Goal: Check status: Check status

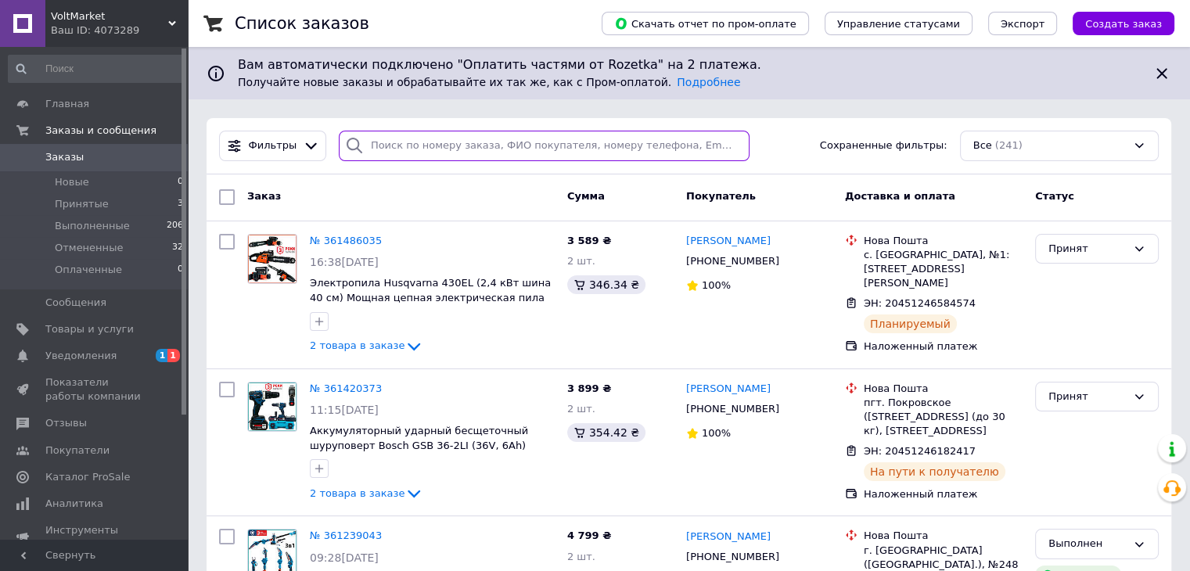
click at [455, 142] on input "search" at bounding box center [544, 146] width 411 height 31
paste input "359472119"
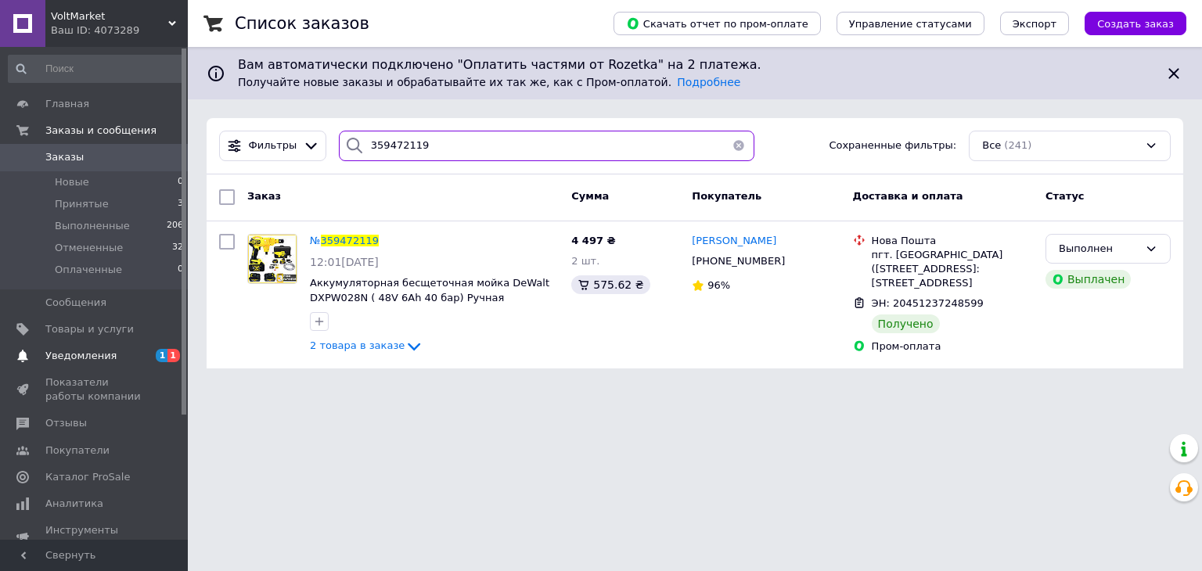
type input "359472119"
click at [127, 351] on span "Уведомления" at bounding box center [94, 356] width 99 height 14
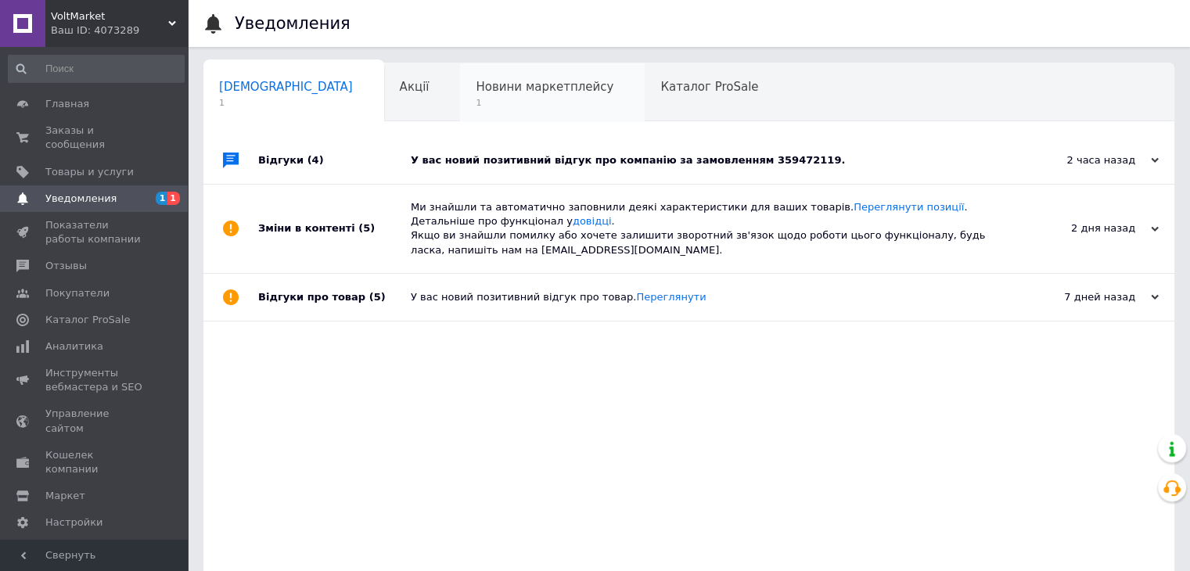
click at [491, 89] on span "Новини маркетплейсу" at bounding box center [545, 87] width 138 height 14
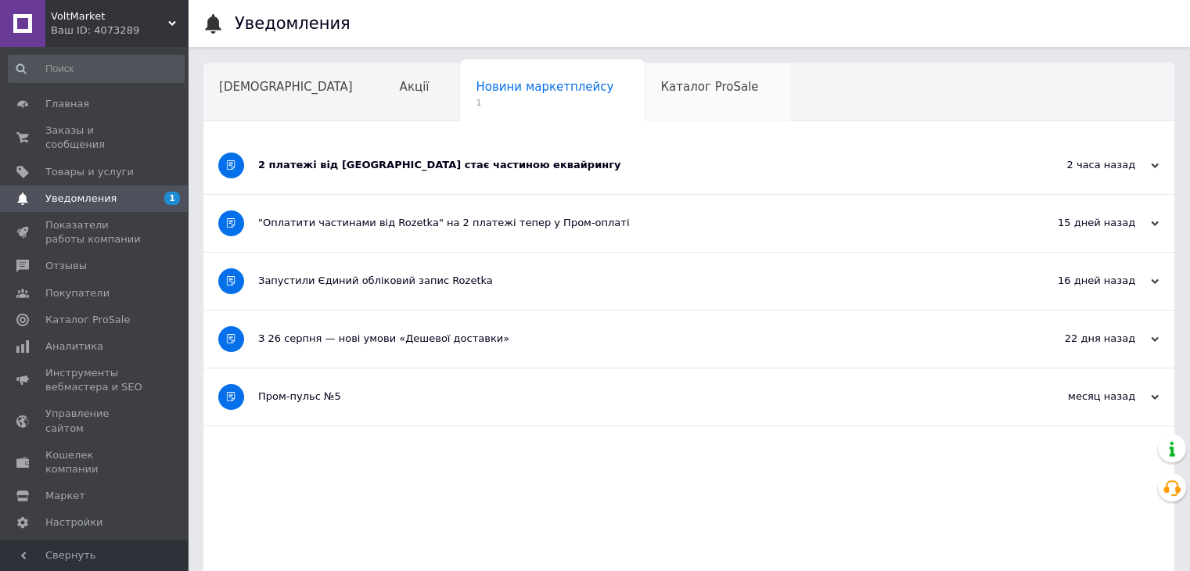
click at [645, 95] on div "Каталог ProSale" at bounding box center [717, 92] width 145 height 59
